Goal: Information Seeking & Learning: Learn about a topic

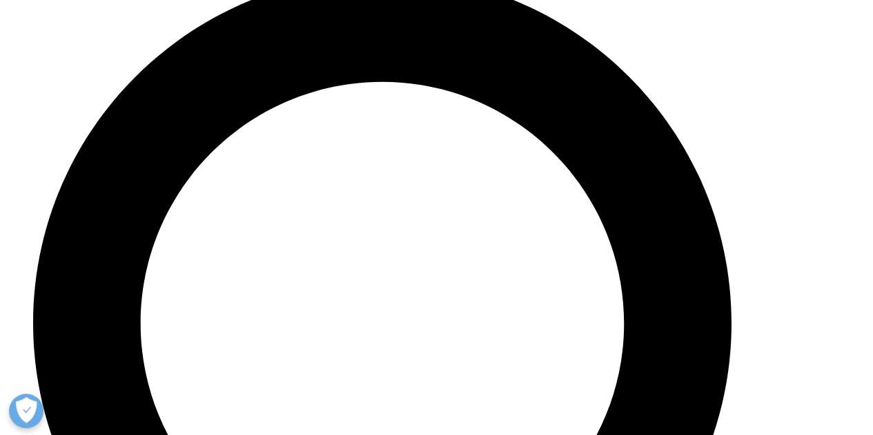
scroll to position [4619, 0]
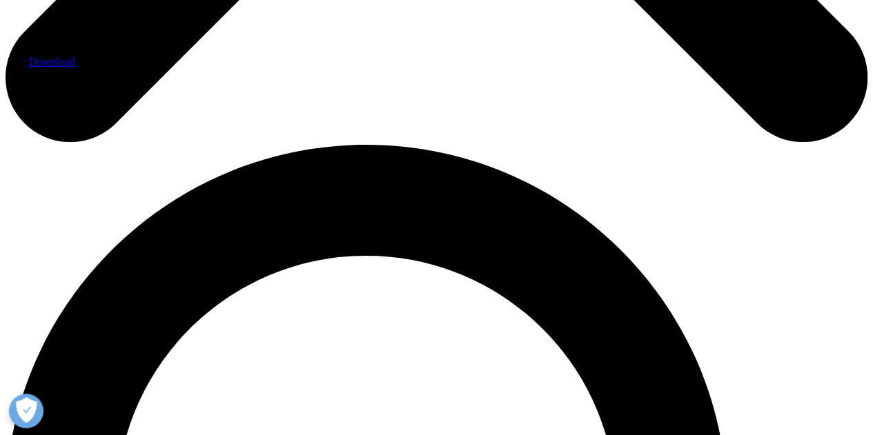
scroll to position [712, 0]
